Goal: Navigation & Orientation: Find specific page/section

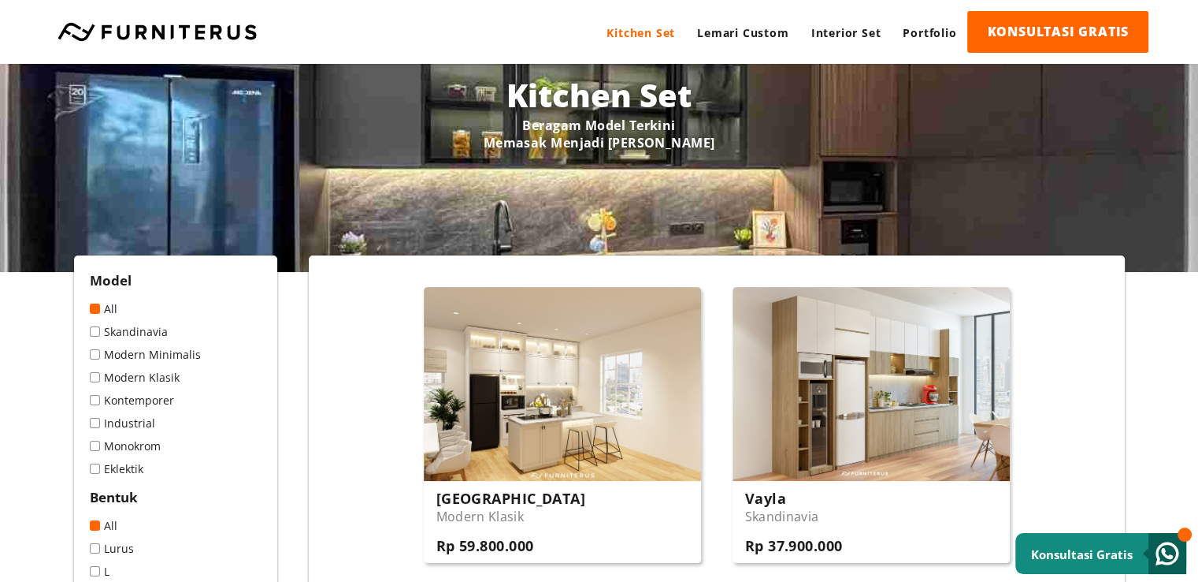
scroll to position [158, 0]
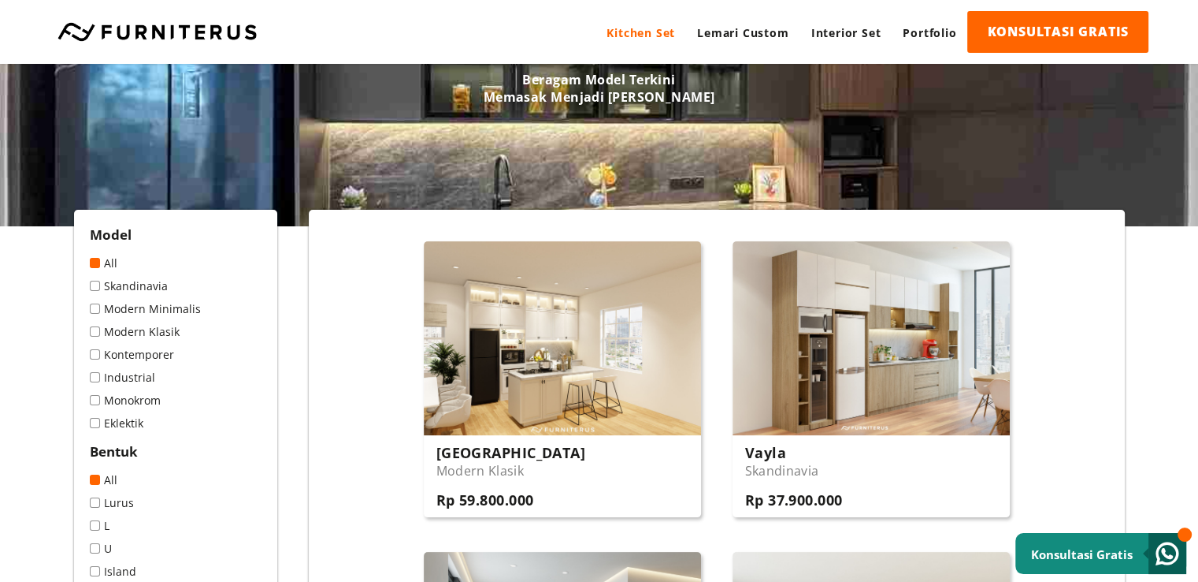
click at [136, 284] on link "Skandinavia" at bounding box center [176, 285] width 172 height 15
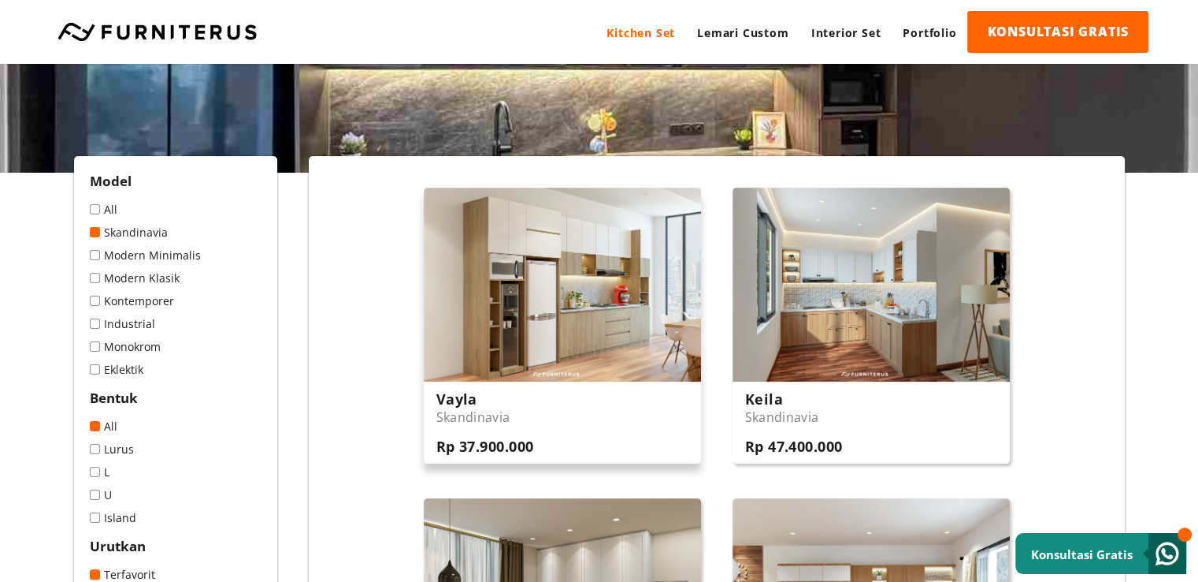
scroll to position [158, 0]
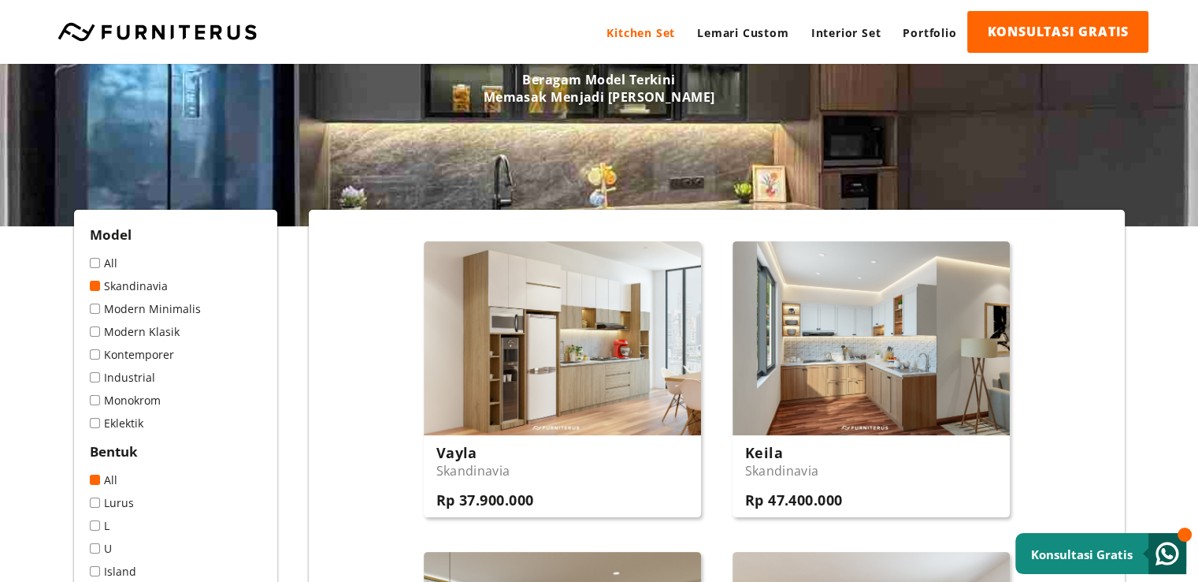
click at [169, 310] on link "Modern Minimalis" at bounding box center [176, 308] width 172 height 15
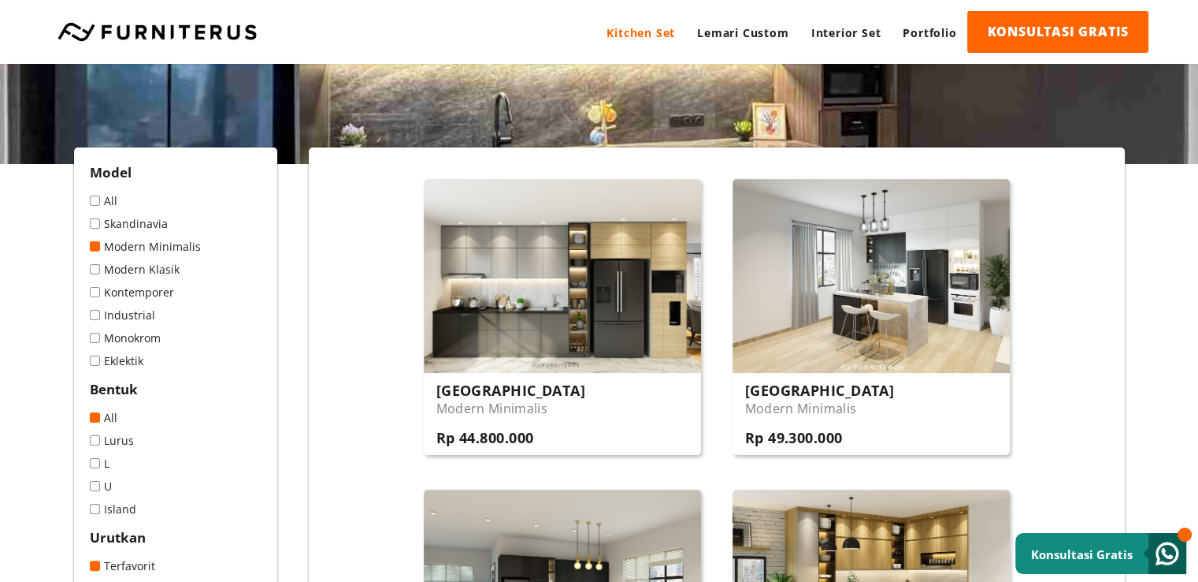
scroll to position [236, 0]
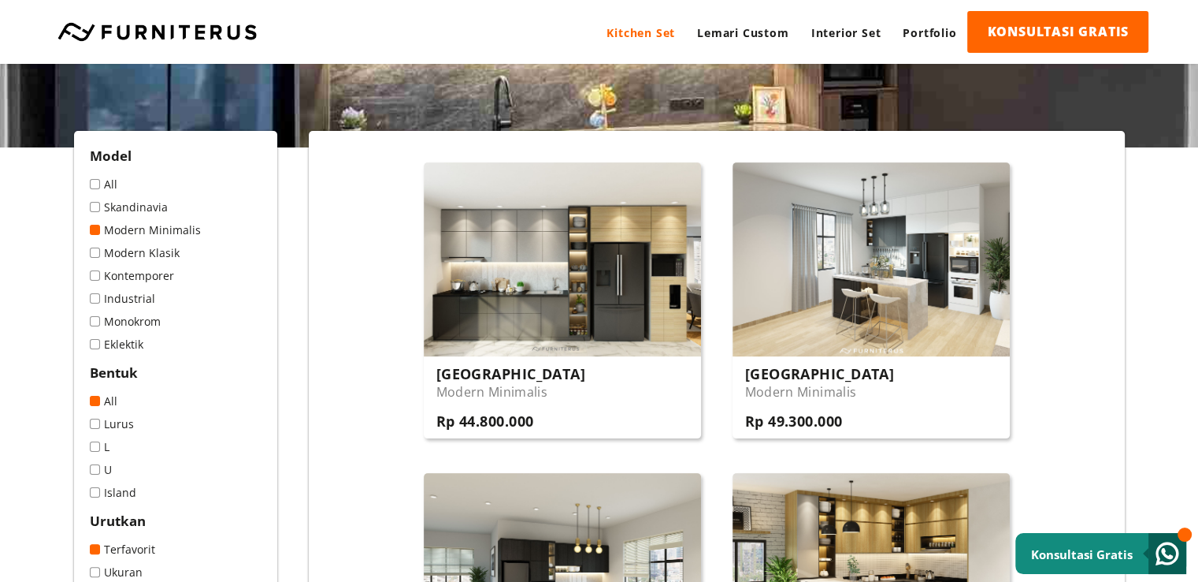
click at [169, 255] on link "Modern Klasik" at bounding box center [176, 252] width 172 height 15
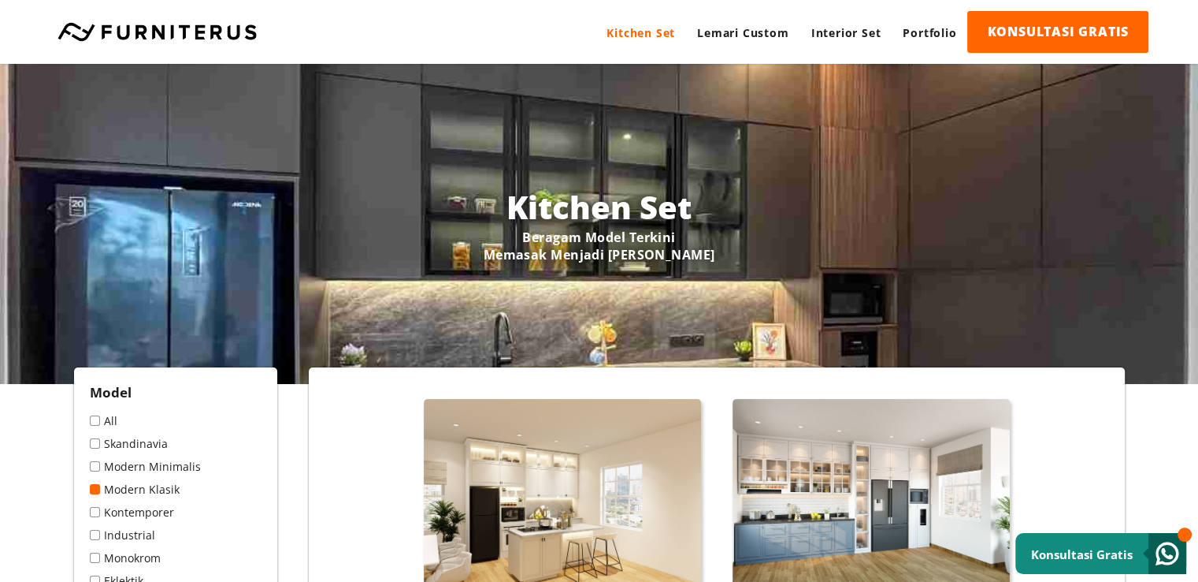
scroll to position [79, 0]
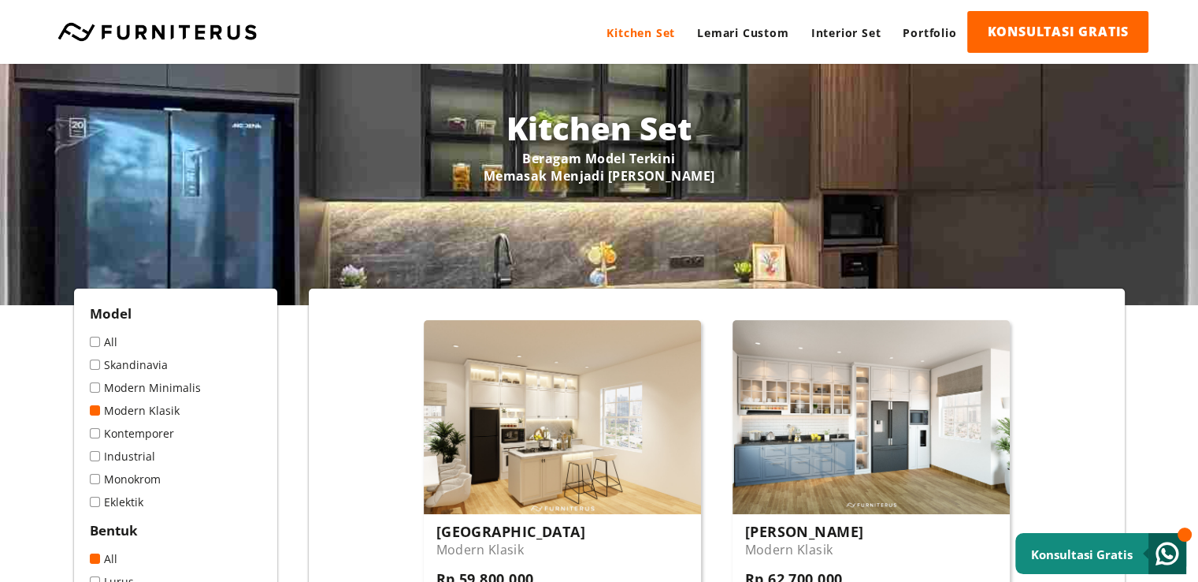
click at [151, 363] on link "Skandinavia" at bounding box center [176, 364] width 172 height 15
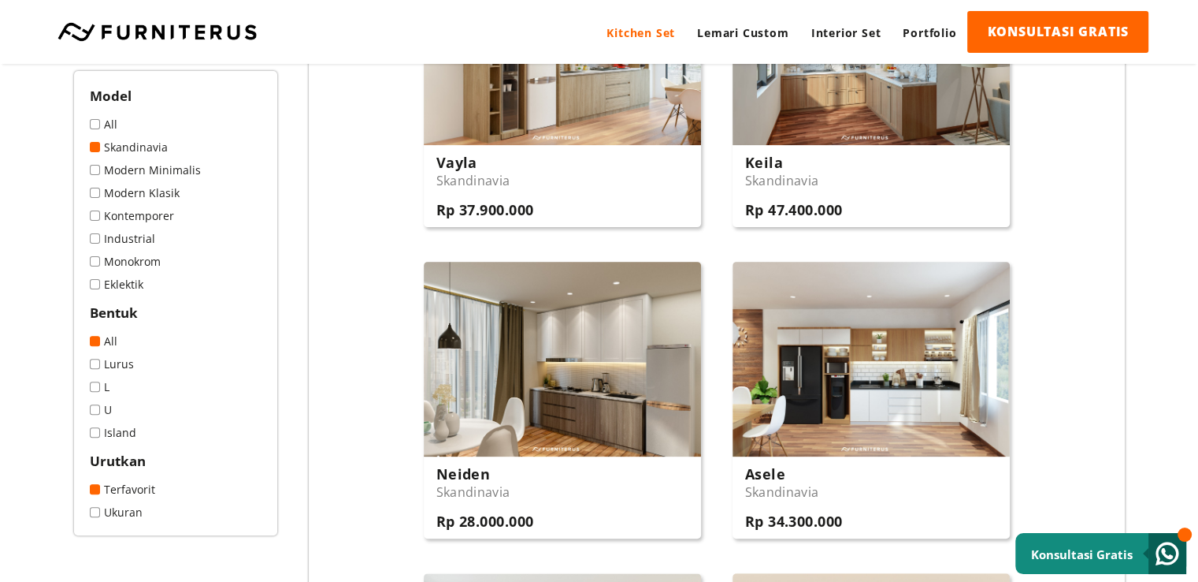
scroll to position [473, 0]
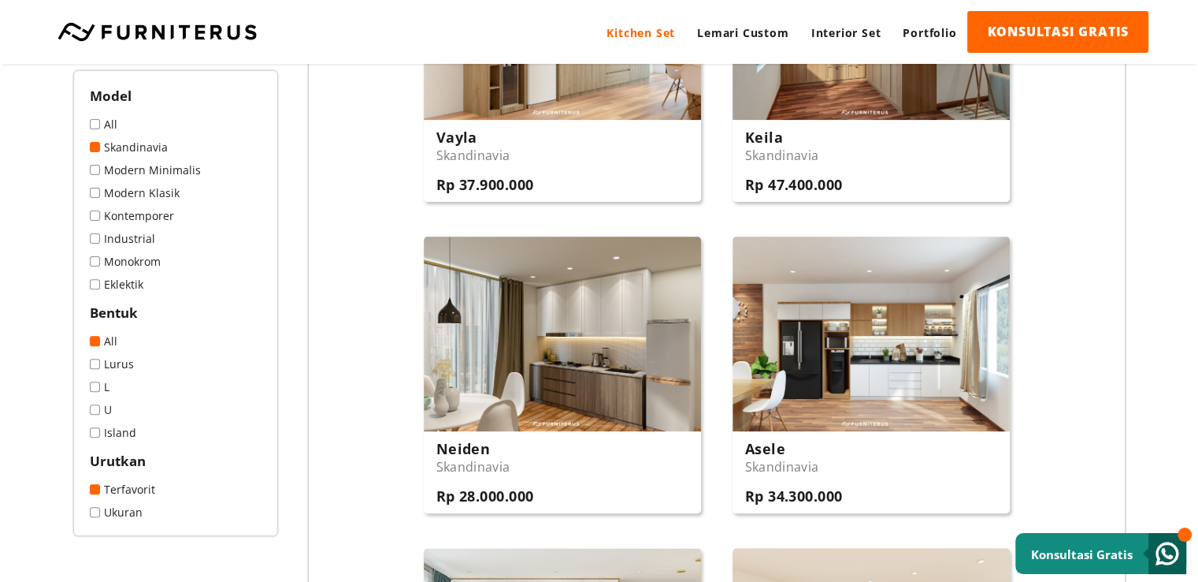
click at [158, 259] on link "Monokrom" at bounding box center [176, 261] width 172 height 15
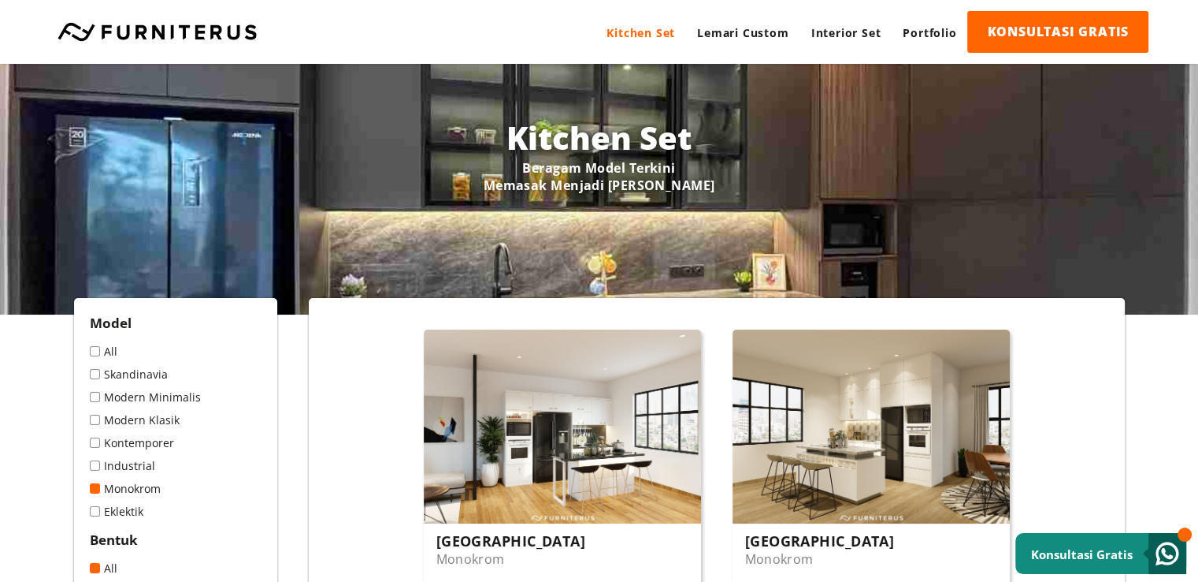
scroll to position [158, 0]
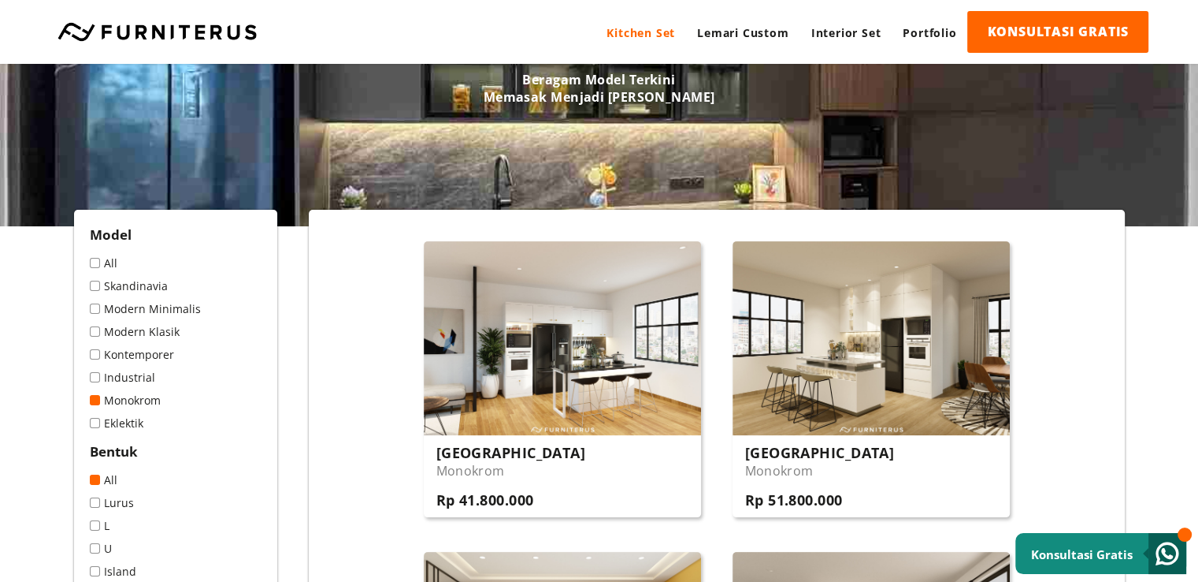
click at [141, 351] on link "Kontemporer" at bounding box center [176, 354] width 172 height 15
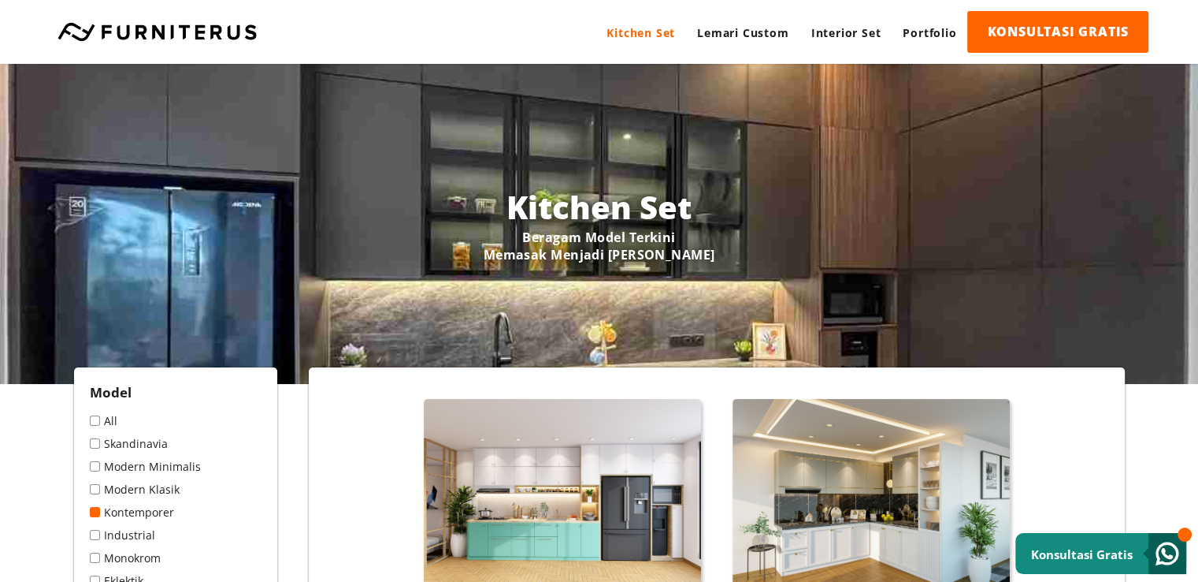
scroll to position [315, 0]
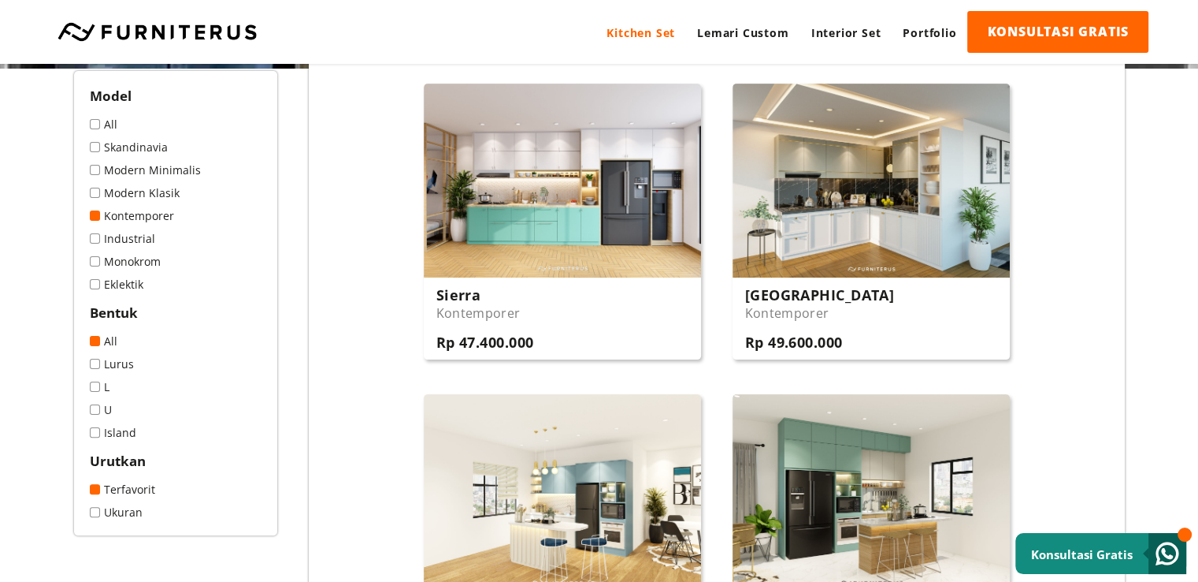
click at [154, 191] on link "Modern Klasik" at bounding box center [176, 192] width 172 height 15
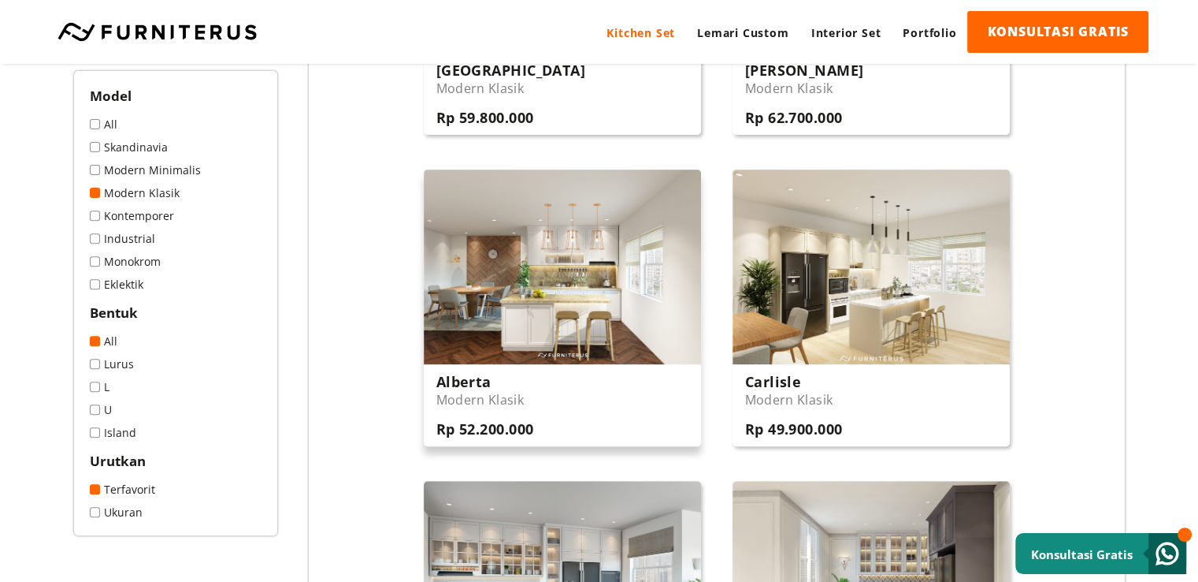
scroll to position [630, 0]
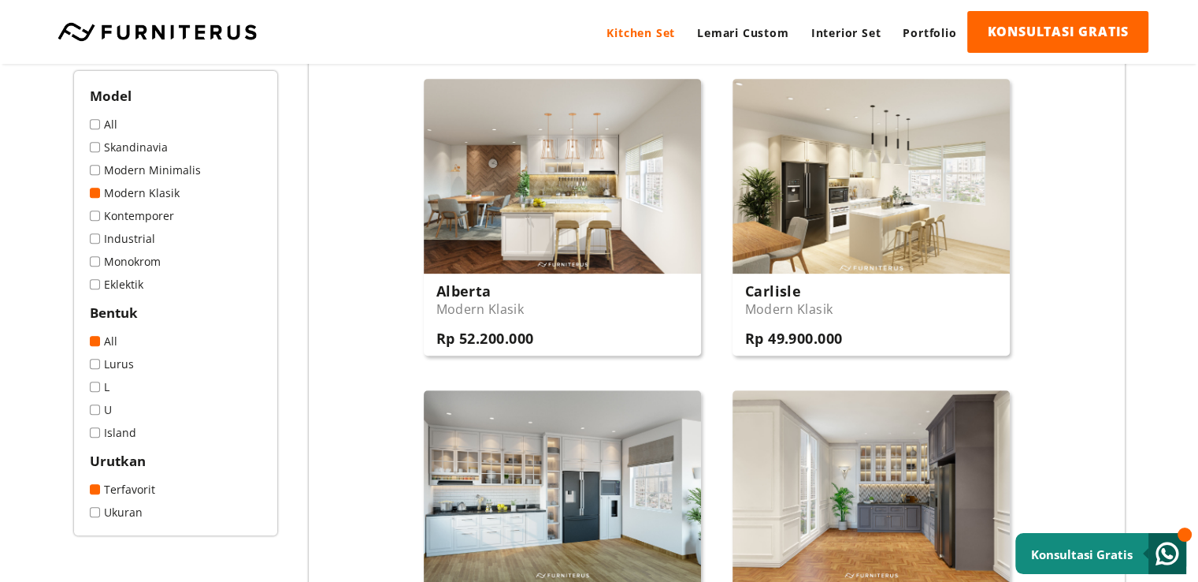
click at [139, 169] on link "Modern Minimalis" at bounding box center [176, 169] width 172 height 15
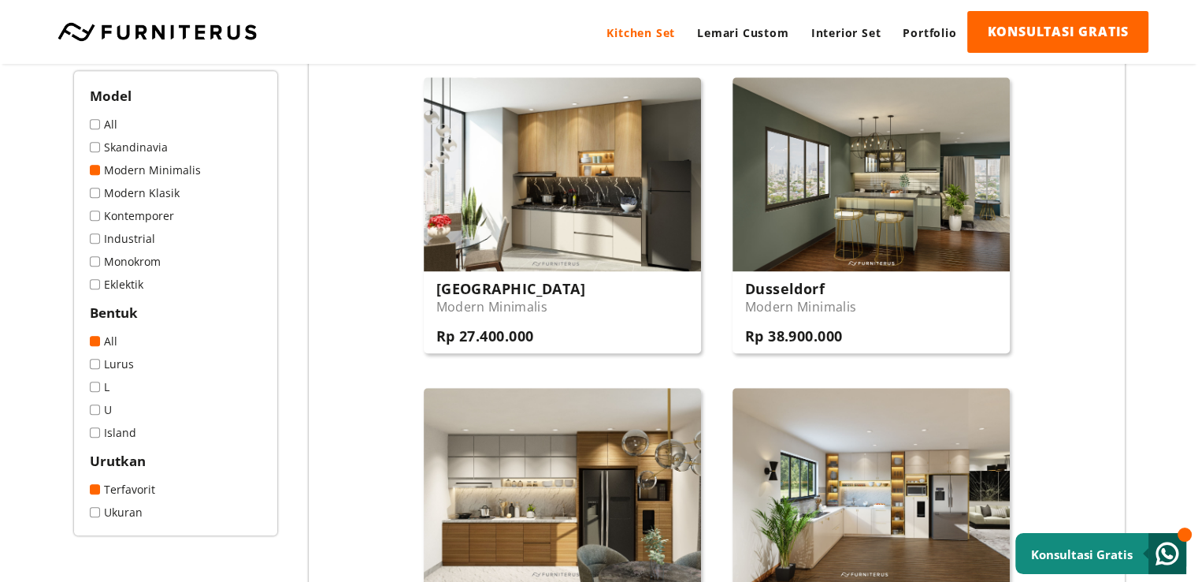
scroll to position [1024, 0]
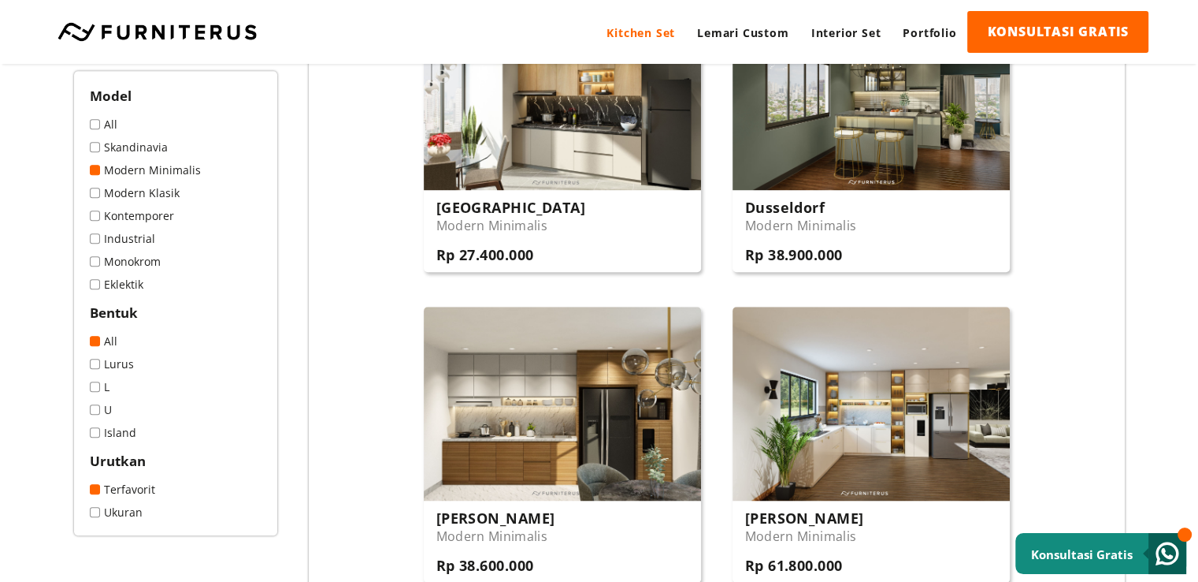
click at [158, 147] on link "Skandinavia" at bounding box center [176, 146] width 172 height 15
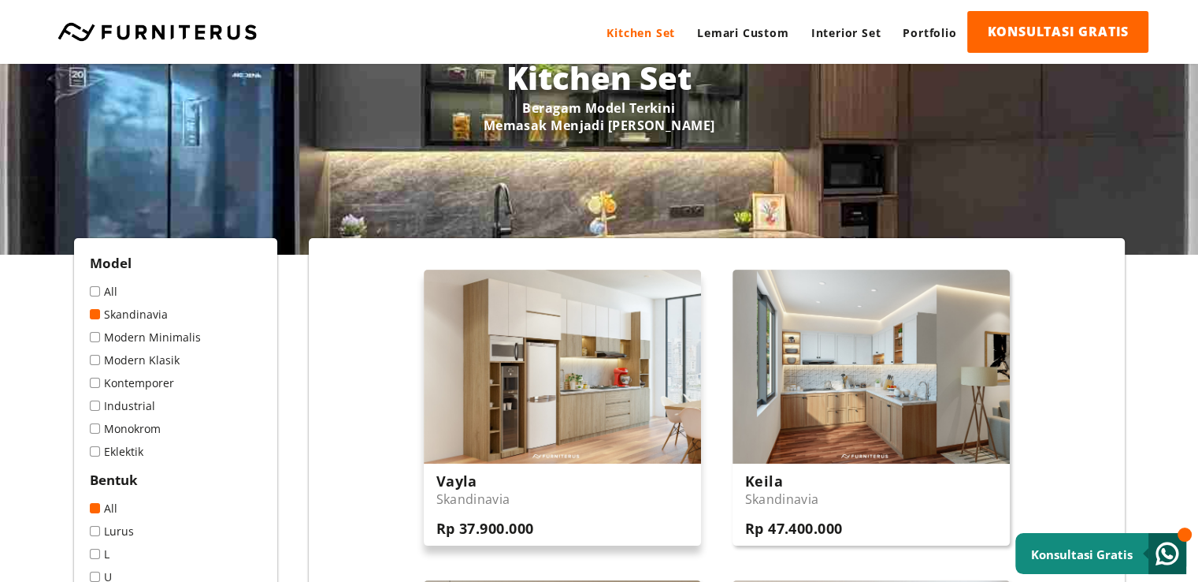
scroll to position [236, 0]
